Goal: Task Accomplishment & Management: Use online tool/utility

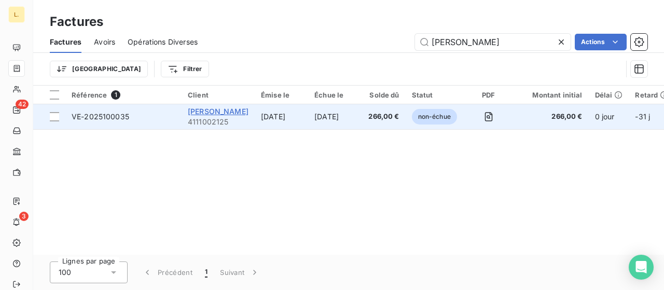
type input "[PERSON_NAME]"
click at [242, 110] on span "[PERSON_NAME]" at bounding box center [218, 111] width 61 height 9
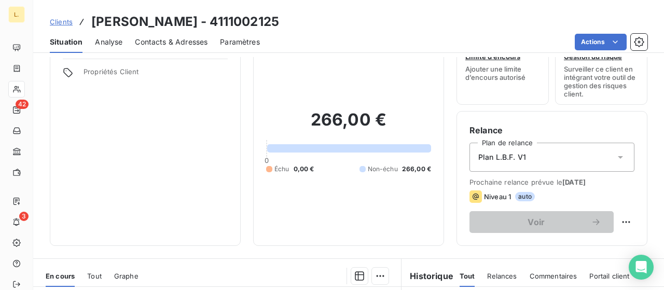
scroll to position [208, 0]
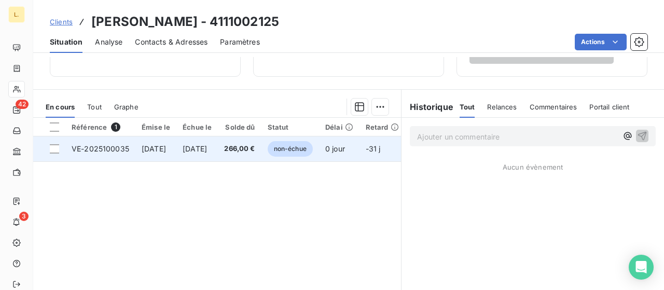
click at [133, 143] on td "VE-2025100035" at bounding box center [100, 149] width 70 height 25
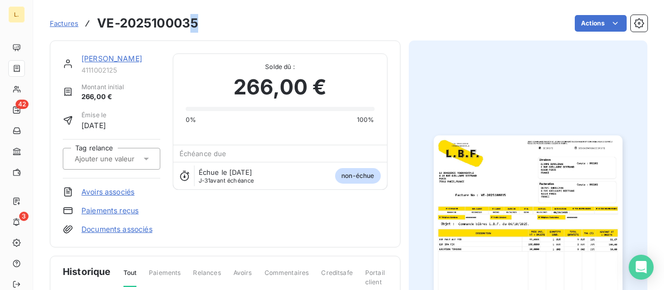
click at [197, 22] on h3 "VE-2025100035" at bounding box center [147, 23] width 101 height 19
click at [198, 22] on h3 "VE-2025100035" at bounding box center [147, 23] width 101 height 19
drag, startPoint x: 200, startPoint y: 24, endPoint x: 100, endPoint y: 25, distance: 100.2
click at [100, 25] on div "Factures VE-2025100035 Actions" at bounding box center [349, 23] width 598 height 22
copy h3 "VE-2025100035"
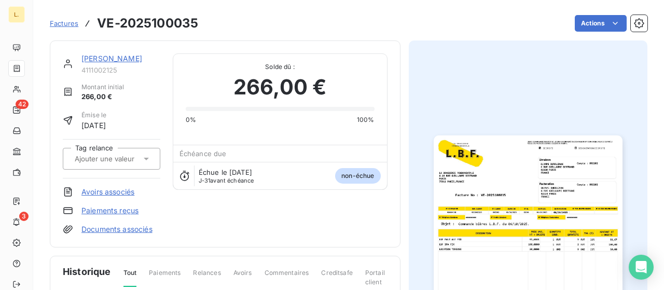
click at [122, 214] on link "Paiements reçus" at bounding box center [109, 211] width 57 height 10
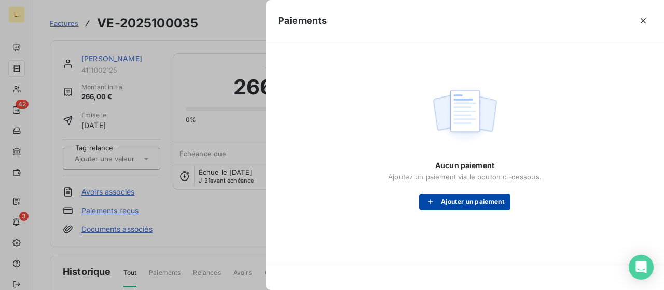
click at [456, 204] on button "Ajouter un paiement" at bounding box center [464, 202] width 91 height 17
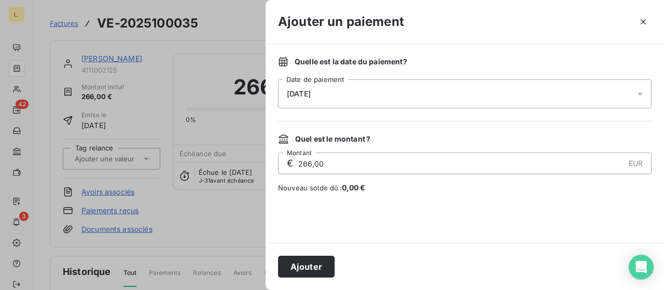
click at [387, 99] on div "[DATE]" at bounding box center [465, 93] width 374 height 29
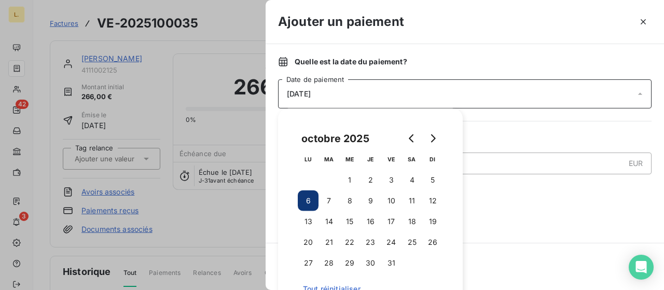
drag, startPoint x: 415, startPoint y: 139, endPoint x: 421, endPoint y: 150, distance: 13.0
click at [414, 139] on icon "Go to previous month" at bounding box center [412, 138] width 8 height 8
click at [324, 260] on button "30" at bounding box center [329, 263] width 21 height 21
click at [511, 234] on div "Quelle est la date du paiement ? [DATE] Date de paiement Quel est le montant ? …" at bounding box center [465, 143] width 399 height 199
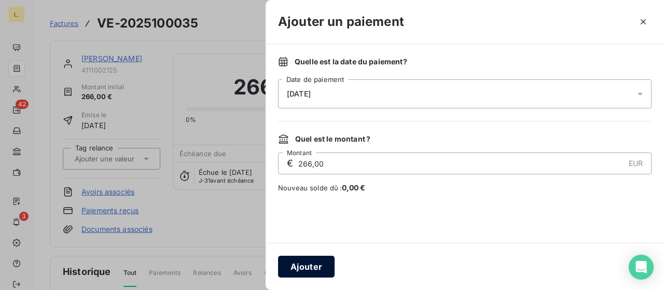
click at [322, 261] on button "Ajouter" at bounding box center [306, 267] width 57 height 22
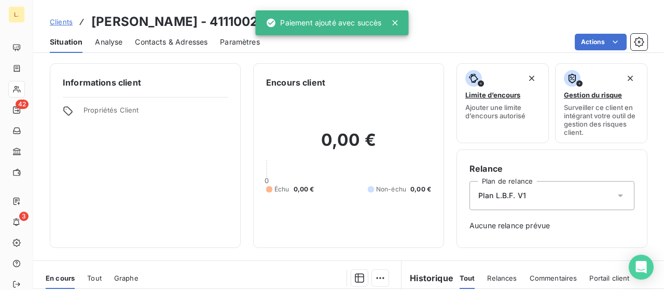
click at [394, 22] on icon at bounding box center [395, 23] width 10 height 10
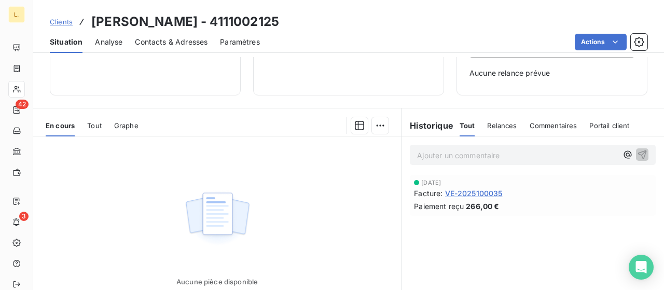
scroll to position [156, 0]
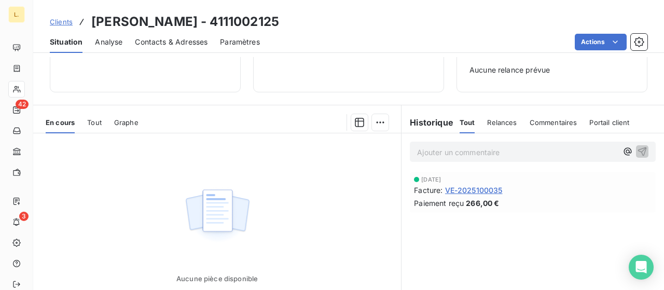
click at [466, 193] on span "VE-2025100035" at bounding box center [474, 190] width 58 height 11
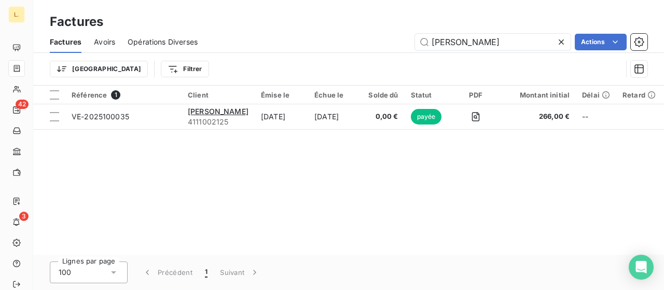
drag, startPoint x: 459, startPoint y: 43, endPoint x: 352, endPoint y: 29, distance: 107.4
click at [352, 29] on div "Factures Factures Avoirs Opérations Diverses [PERSON_NAME] Actions Trier Filtrer" at bounding box center [348, 43] width 631 height 86
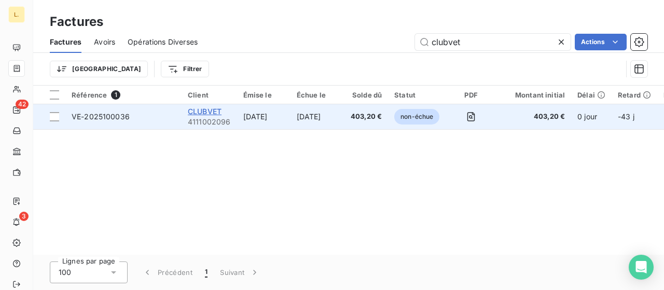
type input "clubvet"
click at [199, 106] on div "CLUBVET" at bounding box center [209, 111] width 43 height 10
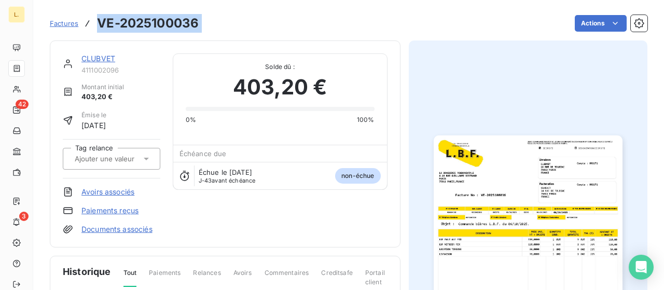
drag, startPoint x: 210, startPoint y: 18, endPoint x: 91, endPoint y: 16, distance: 118.9
click at [91, 16] on div "Factures VE-2025100036 Actions" at bounding box center [349, 23] width 598 height 22
